Goal: Task Accomplishment & Management: Manage account settings

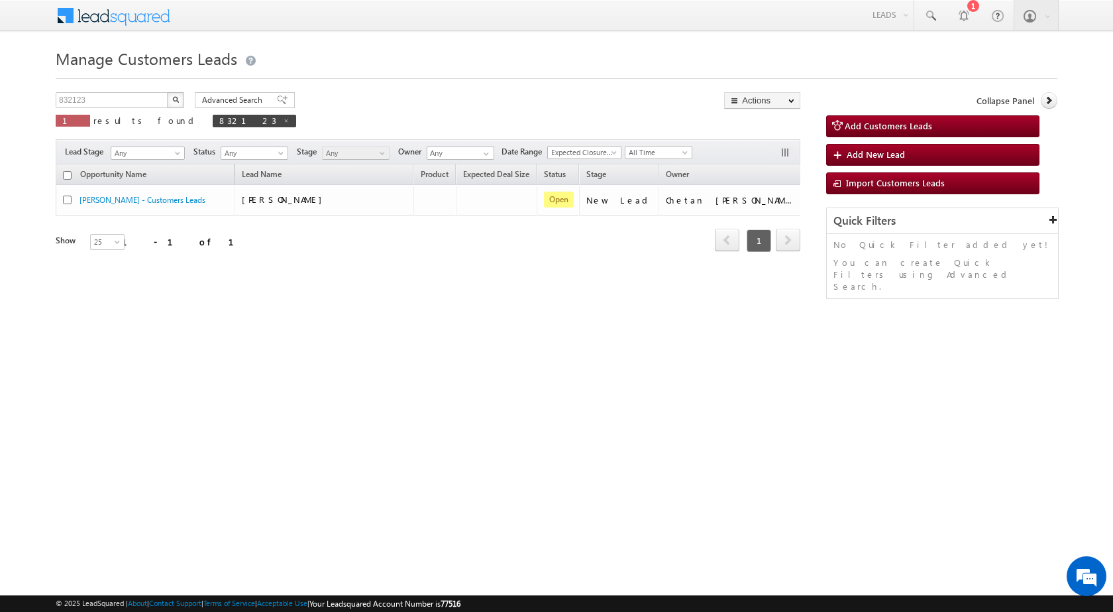
click at [610, 338] on div "Manage Customers Leads 832123 X 1 results found 832123 Advanced Search Advanced…" at bounding box center [557, 209] width 1002 height 331
drag, startPoint x: 428, startPoint y: 375, endPoint x: 358, endPoint y: 219, distance: 171.4
click at [419, 374] on div "Manage Customers Leads 832123 X 1 results found 832123 Advanced Search Advanced…" at bounding box center [557, 209] width 1002 height 331
click at [144, 95] on input "832123" at bounding box center [112, 100] width 113 height 16
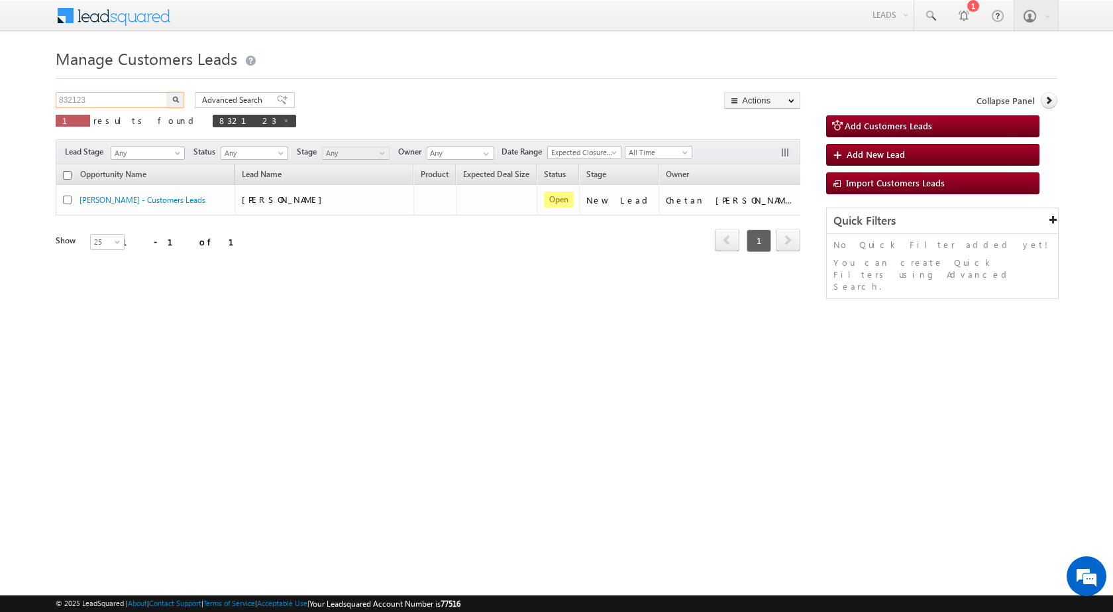
paste input "TopUp312"
type input "TopUp312"
click at [167, 92] on button "button" at bounding box center [175, 100] width 17 height 16
click at [327, 374] on div "Manage Customers Leads TopUp312 X 1 results found TopUp312 Advanced Search Adva…" at bounding box center [557, 209] width 1002 height 331
click at [99, 95] on input "TopUp312" at bounding box center [112, 100] width 113 height 16
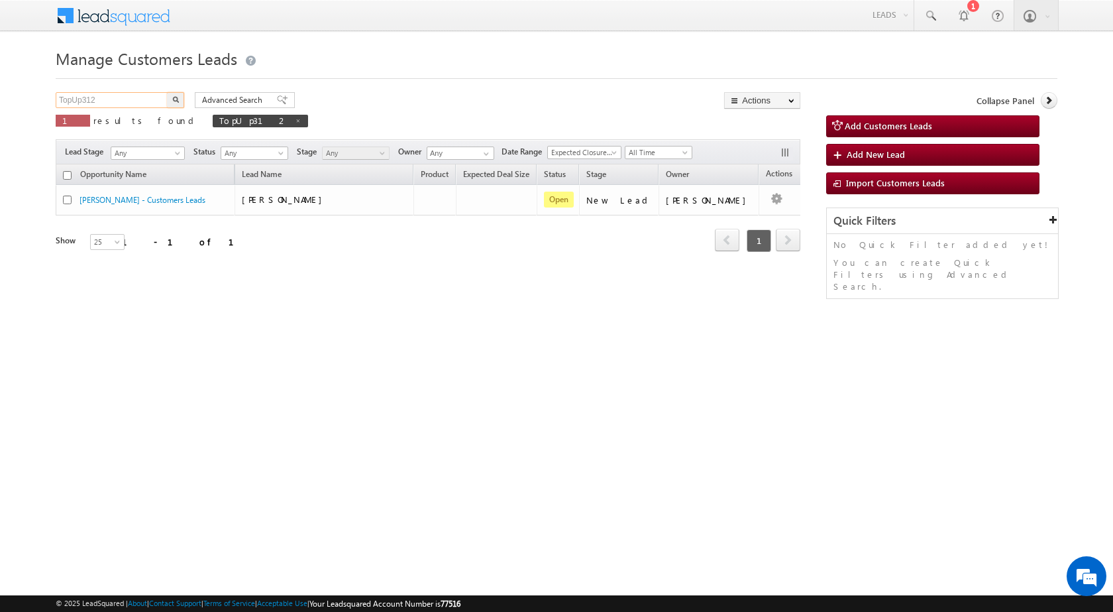
click at [99, 95] on input "TopUp312" at bounding box center [112, 100] width 113 height 16
paste input "792250"
type input "792250"
click at [167, 92] on button "button" at bounding box center [175, 100] width 17 height 16
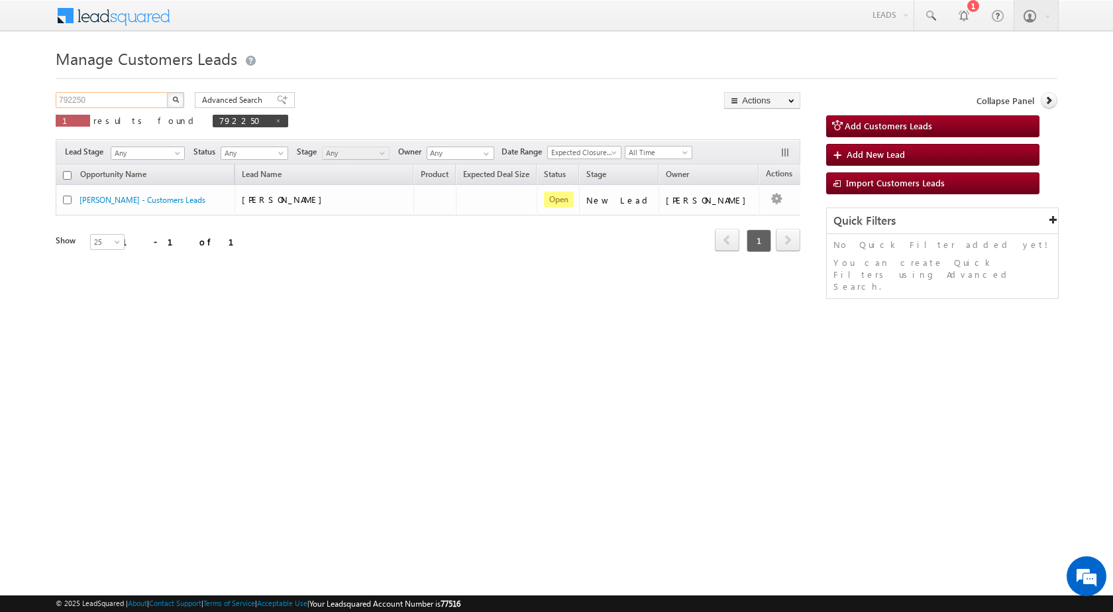
click at [123, 99] on input "792250" at bounding box center [112, 100] width 113 height 16
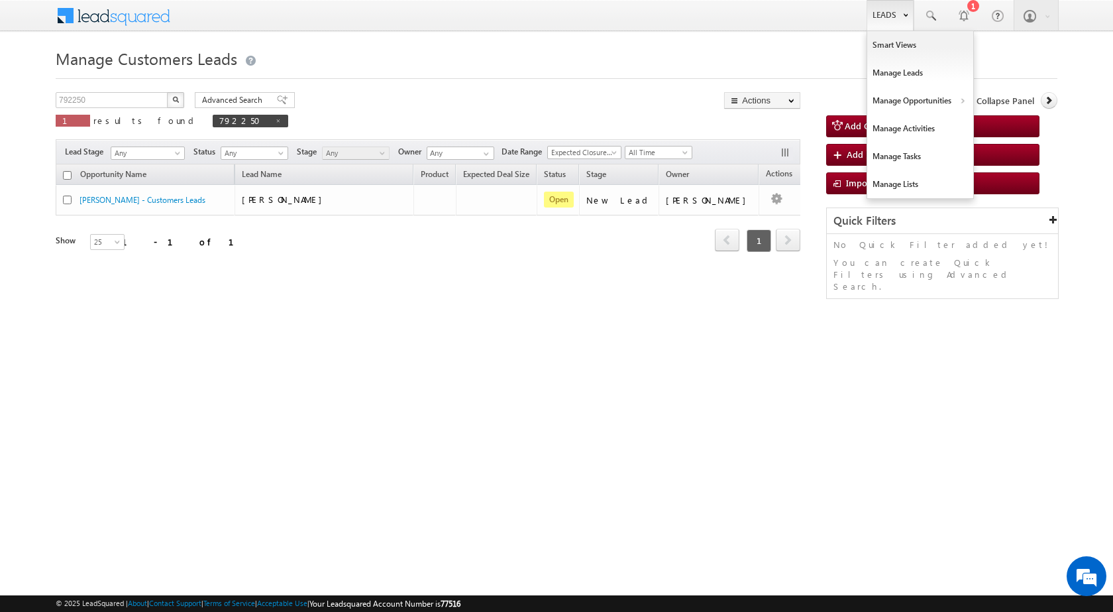
click at [867, 23] on link "Leads" at bounding box center [890, 15] width 47 height 30
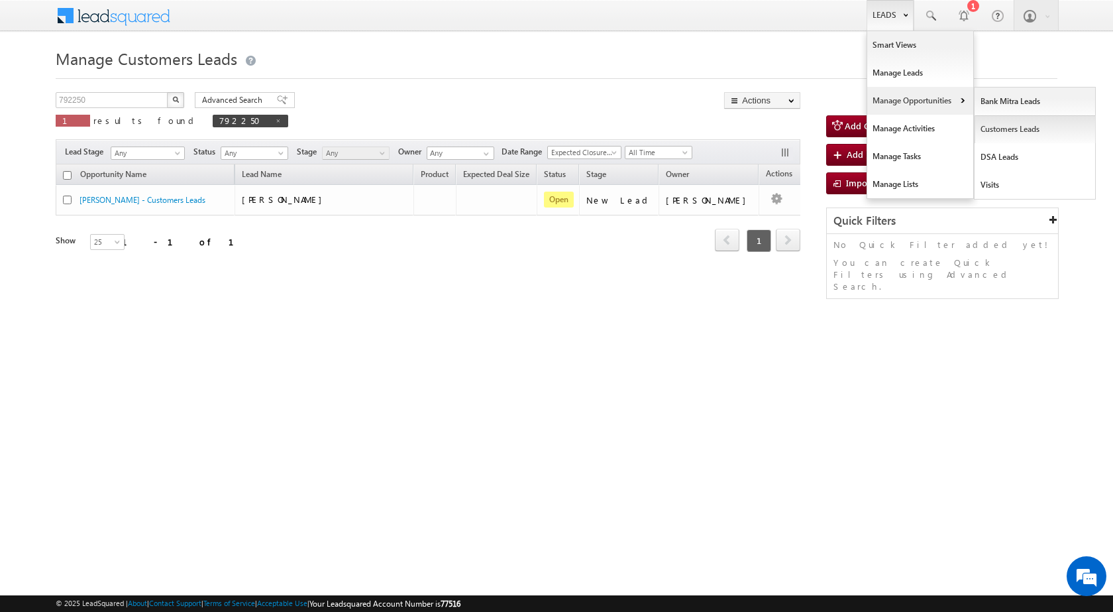
click at [991, 130] on link "Customers Leads" at bounding box center [1035, 129] width 121 height 28
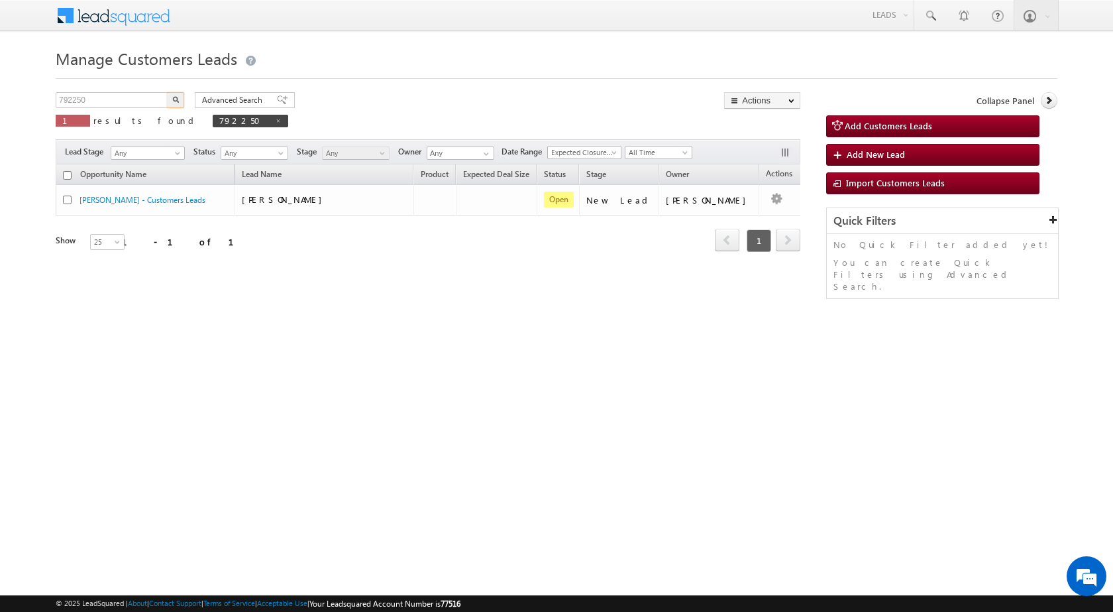
click at [103, 103] on input "792250" at bounding box center [112, 100] width 113 height 16
type input "TopUp312"
click at [167, 92] on button "button" at bounding box center [175, 100] width 17 height 16
click at [174, 99] on img "button" at bounding box center [175, 99] width 7 height 7
click at [512, 404] on html "Menu Surbhi Dhadve sitar a5@ks erve." at bounding box center [556, 204] width 1113 height 409
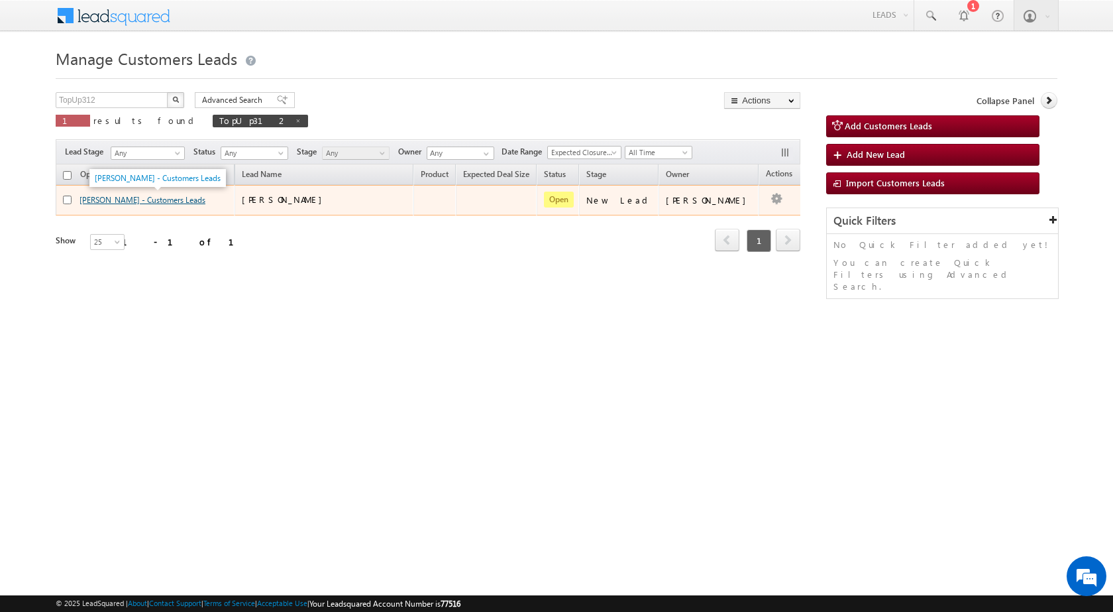
click at [109, 201] on link "[PERSON_NAME] - Customers Leads" at bounding box center [143, 200] width 126 height 10
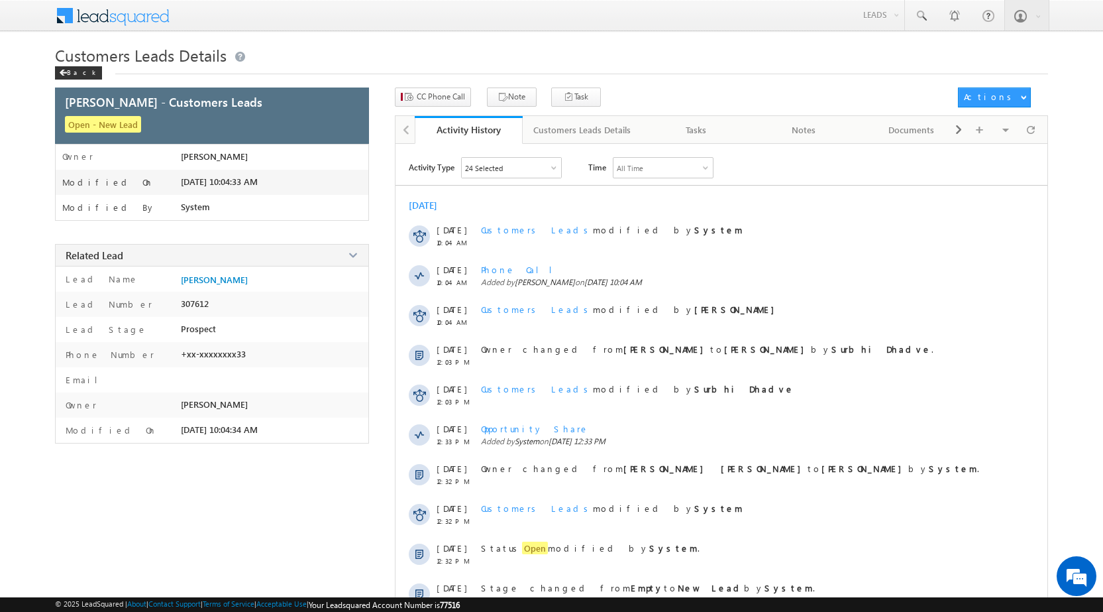
click at [70, 76] on div "Back" at bounding box center [78, 72] width 47 height 13
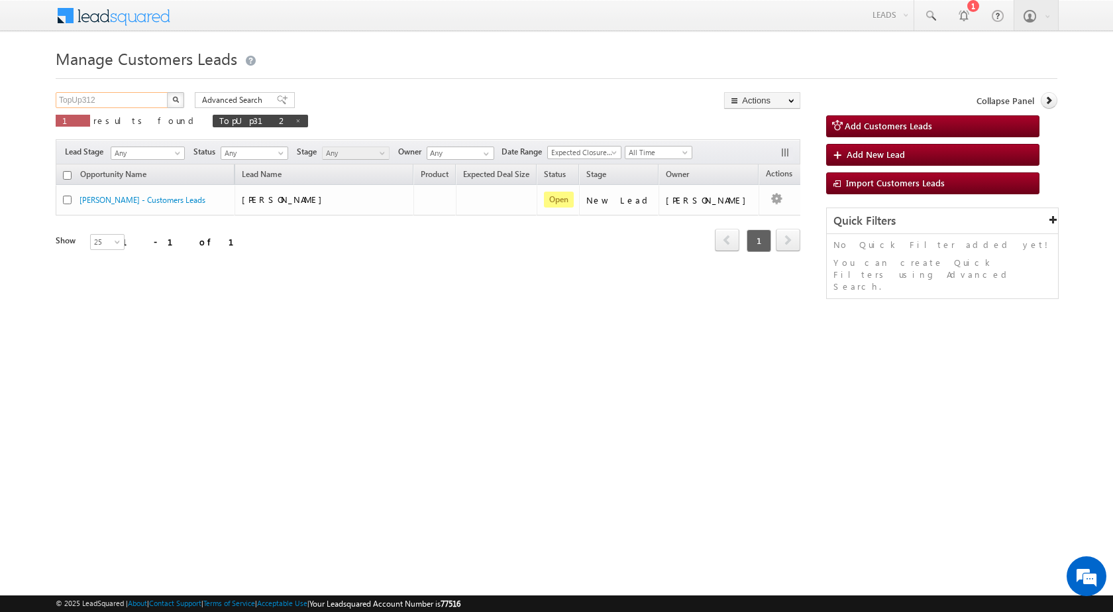
click at [113, 99] on input "TopUp312" at bounding box center [112, 100] width 113 height 16
click at [177, 99] on img "button" at bounding box center [175, 99] width 7 height 7
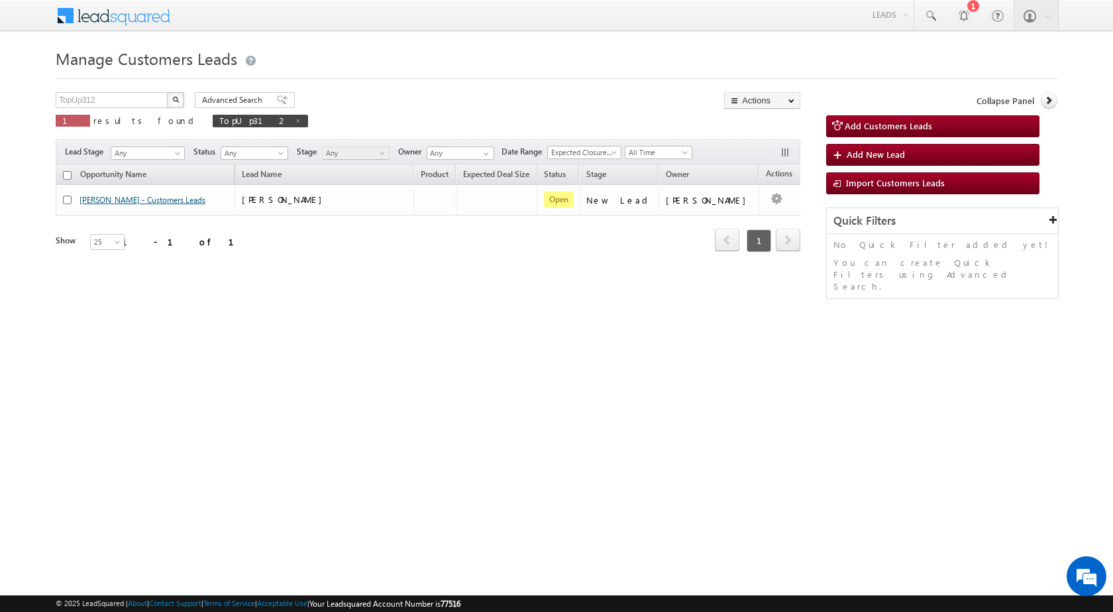
drag, startPoint x: 333, startPoint y: 323, endPoint x: 146, endPoint y: 203, distance: 222.0
click at [332, 323] on div "Manage Customers Leads TopUp312 X 1 results found TopUp312 Advanced Search Adva…" at bounding box center [557, 209] width 1002 height 331
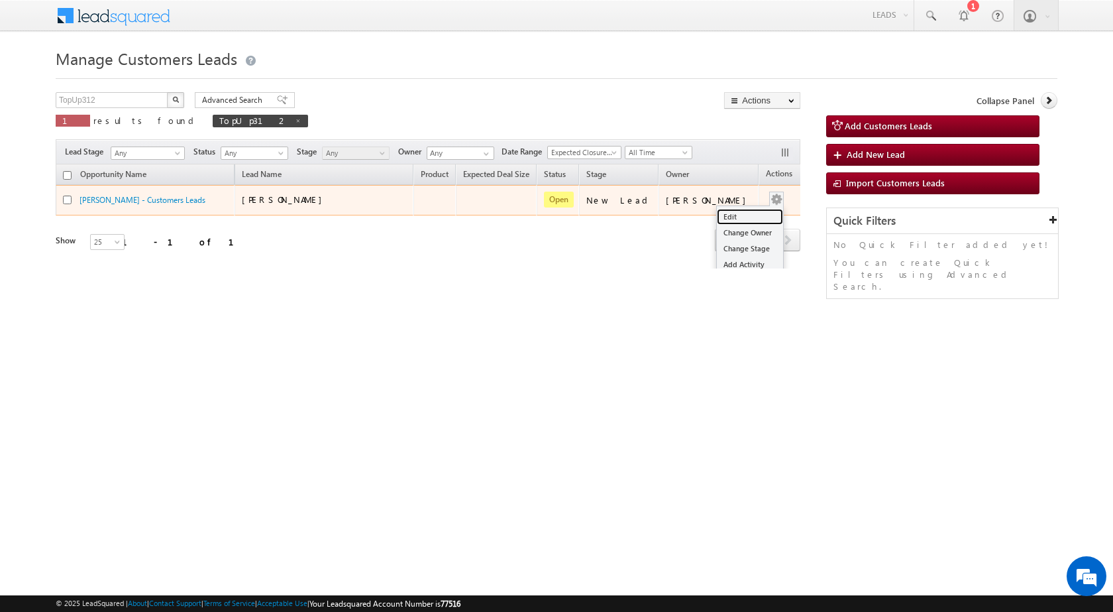
click at [754, 217] on link "Edit" at bounding box center [750, 217] width 66 height 16
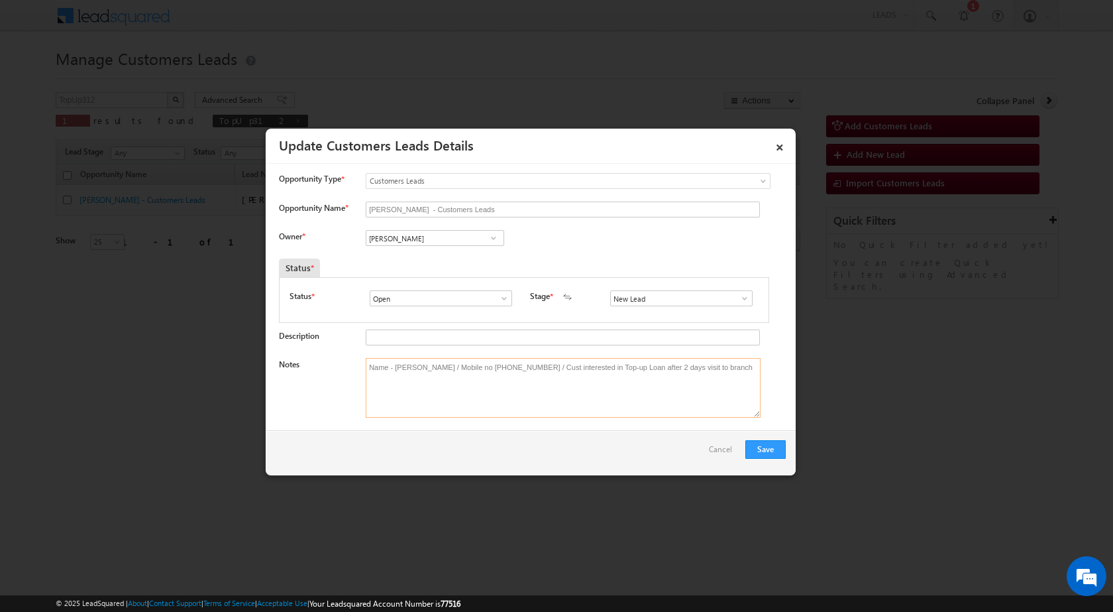
drag, startPoint x: 712, startPoint y: 374, endPoint x: 355, endPoint y: 328, distance: 360.1
click at [554, 411] on textarea "Name - [PERSON_NAME] / Mobile no [PHONE_NUMBER] / Cust interested in Top-up Loa…" at bounding box center [563, 388] width 395 height 60
click at [529, 370] on textarea "Name - [PERSON_NAME] / Mobile no [PHONE_NUMBER] / Cust interested in Top-up Loa…" at bounding box center [563, 388] width 395 height 60
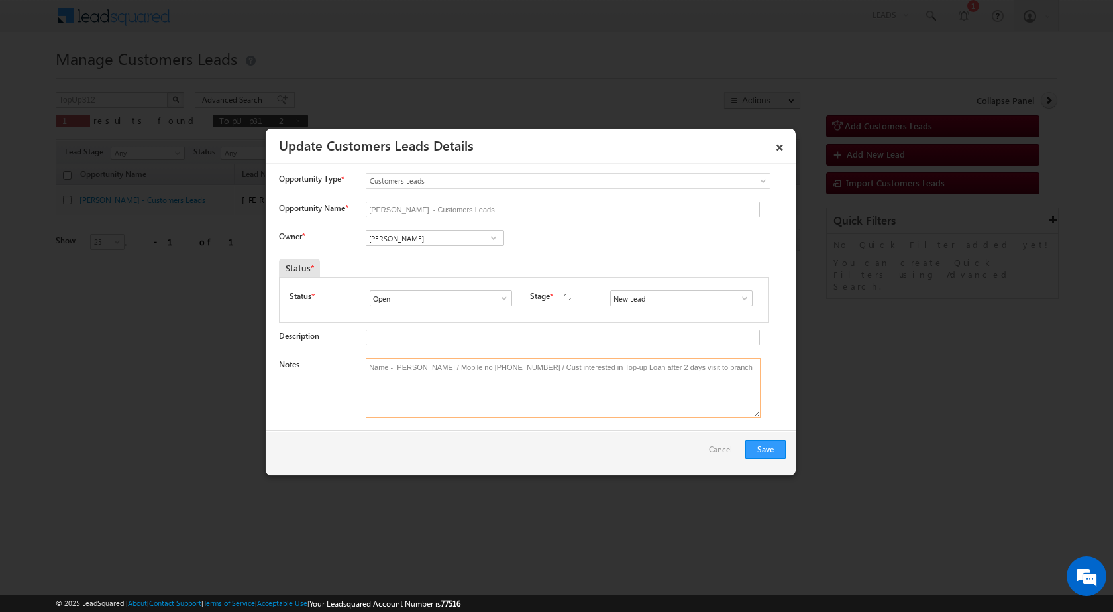
click at [529, 370] on textarea "Name - [PERSON_NAME] / Mobile no [PHONE_NUMBER] / Cust interested in Top-up Loa…" at bounding box center [563, 388] width 395 height 60
paste textarea "- 8449586881 / Cust interested in 4 Lac Topup Loan"
type textarea "Name - [PERSON_NAME] / Mobile no - [PHONE_NUMBER] / Cust interested in 4 Lac To…"
click at [745, 300] on input "New Lead" at bounding box center [681, 298] width 142 height 16
click at [738, 297] on span at bounding box center [744, 298] width 13 height 11
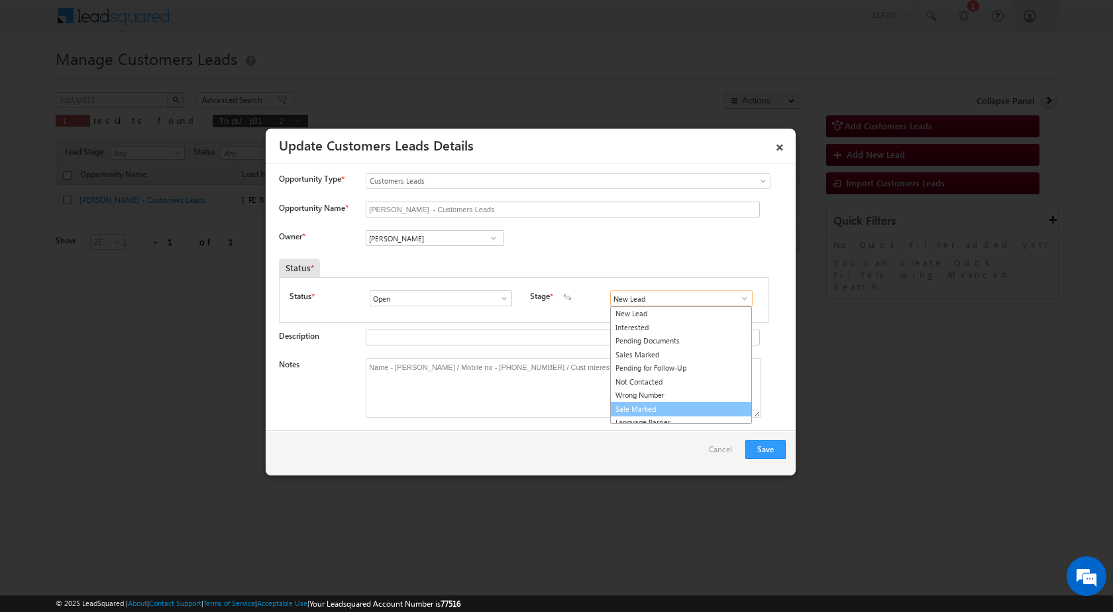
click at [651, 403] on link "Sale Marked" at bounding box center [681, 409] width 142 height 15
type input "Sale Marked"
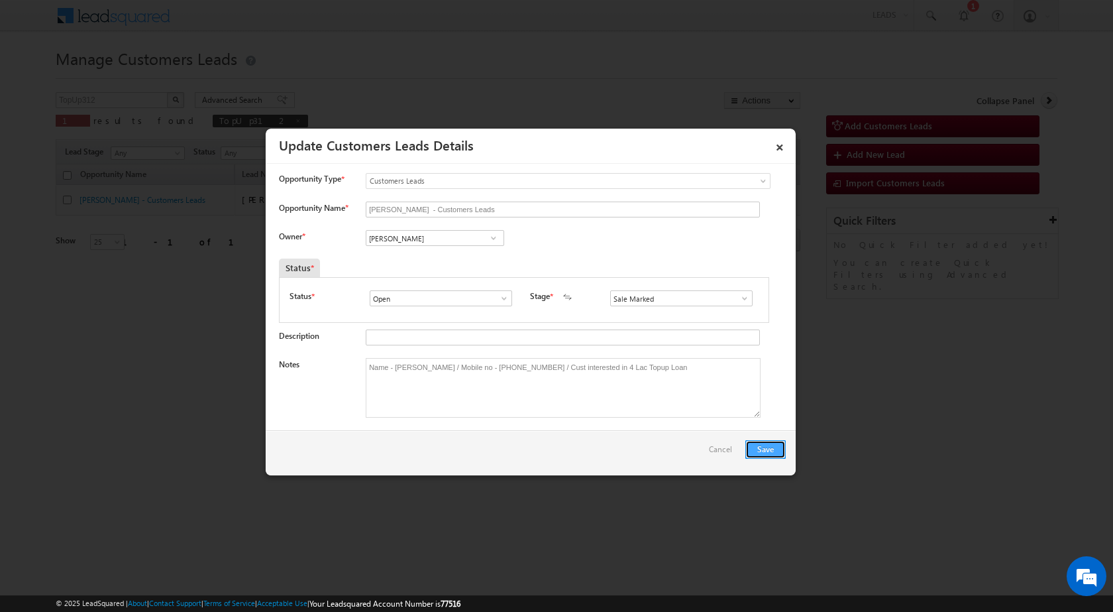
click at [748, 446] on button "Save" at bounding box center [765, 449] width 40 height 19
